Goal: Information Seeking & Learning: Learn about a topic

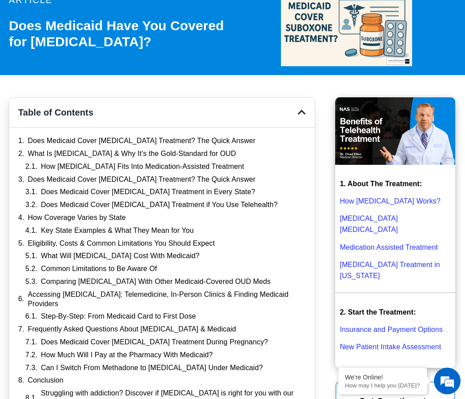
scroll to position [115, 0]
click at [58, 136] on link "Does Medicaid Cover Suboxone Treatment? The Quick Answer" at bounding box center [141, 140] width 227 height 9
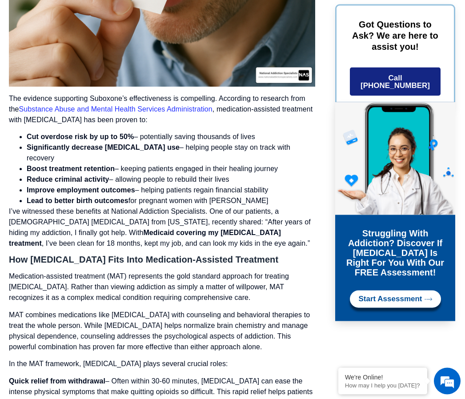
scroll to position [1640, 0]
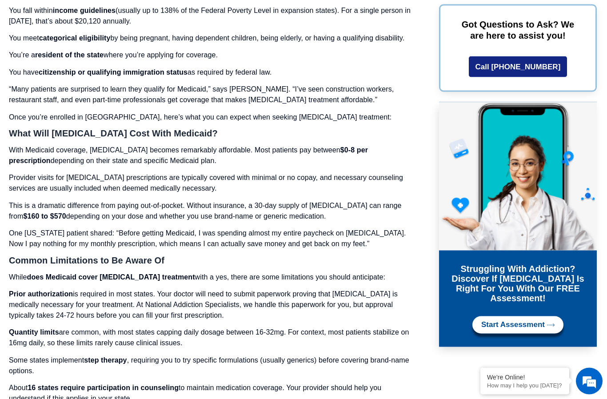
scroll to position [4640, 0]
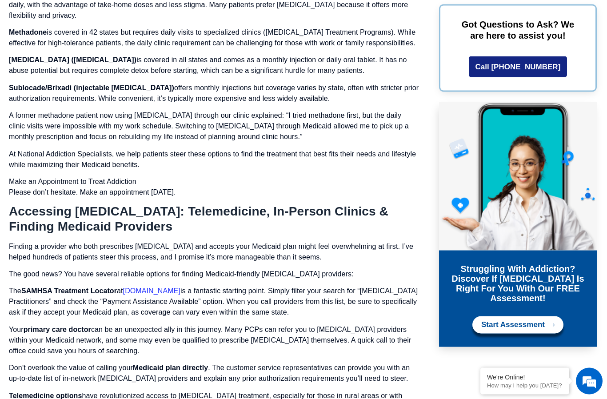
scroll to position [5158, 0]
click at [163, 287] on link "findtreatment.samhsa.gov" at bounding box center [151, 291] width 57 height 8
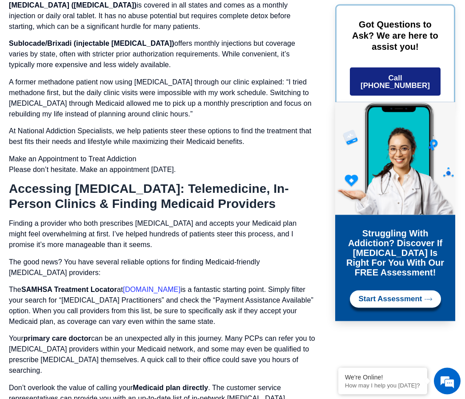
scroll to position [5497, 0]
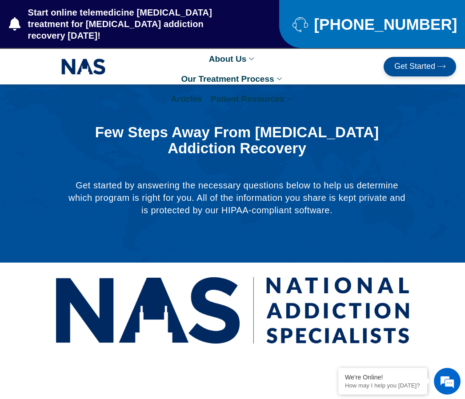
click at [33, 166] on div "Few Steps Away From [MEDICAL_DATA] Addiction Recovery Get started by answering …" at bounding box center [237, 173] width 410 height 116
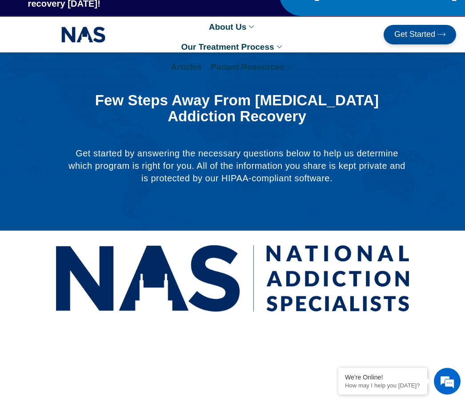
scroll to position [66, 0]
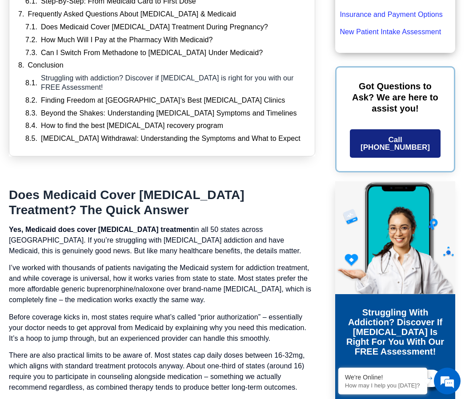
scroll to position [430, 0]
